Goal: Obtain resource: Obtain resource

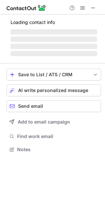
scroll to position [159, 105]
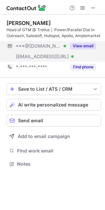
click at [86, 46] on button "View email" at bounding box center [83, 46] width 26 height 7
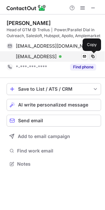
click at [90, 57] on span at bounding box center [92, 56] width 5 height 5
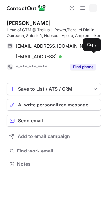
click at [91, 6] on span at bounding box center [92, 7] width 5 height 5
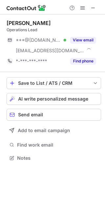
scroll to position [153, 105]
click at [93, 8] on span at bounding box center [92, 7] width 5 height 5
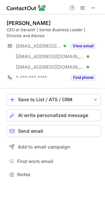
scroll to position [170, 105]
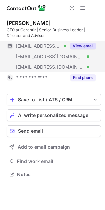
click at [76, 43] on button "View email" at bounding box center [83, 46] width 26 height 7
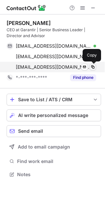
click at [89, 67] on button at bounding box center [92, 67] width 7 height 7
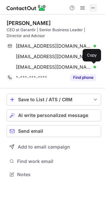
click at [94, 9] on span at bounding box center [92, 7] width 5 height 5
